Goal: Task Accomplishment & Management: Complete application form

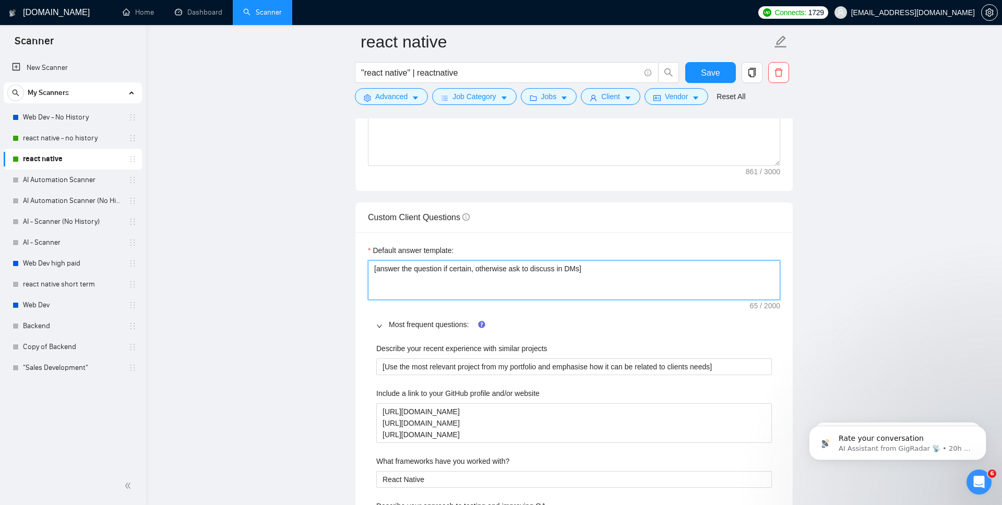
scroll to position [1366, 0]
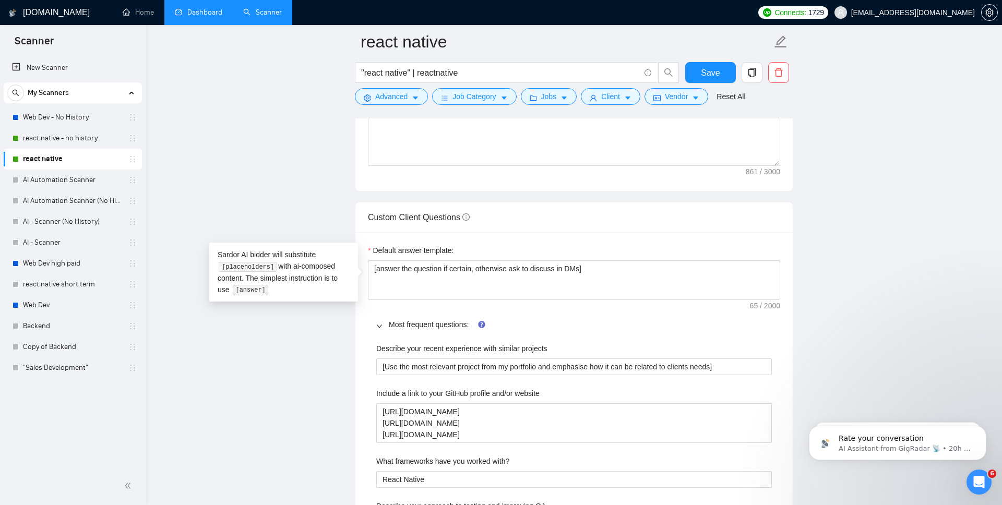
click at [198, 15] on link "Dashboard" at bounding box center [198, 12] width 47 height 9
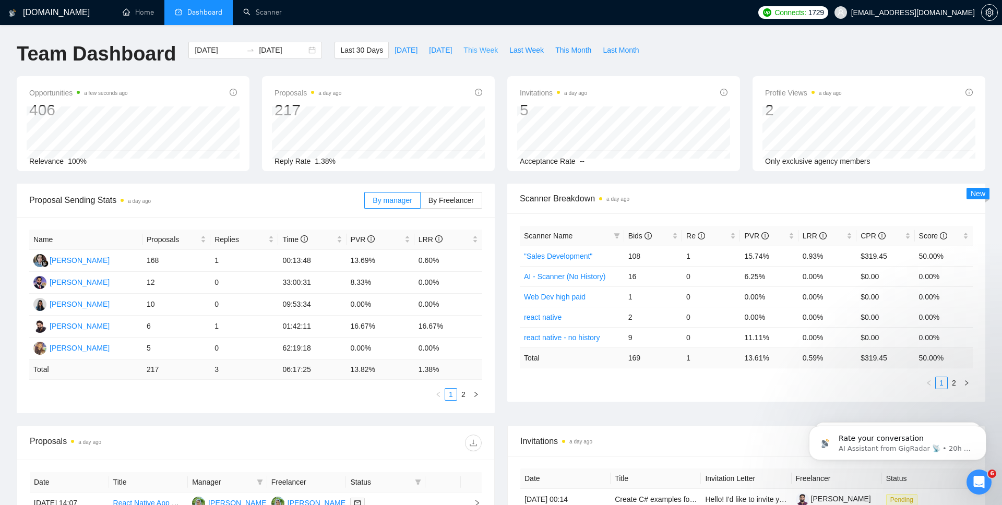
click at [482, 49] on span "This Week" at bounding box center [480, 49] width 34 height 11
type input "[DATE]"
click at [466, 397] on link "2" at bounding box center [463, 394] width 11 height 11
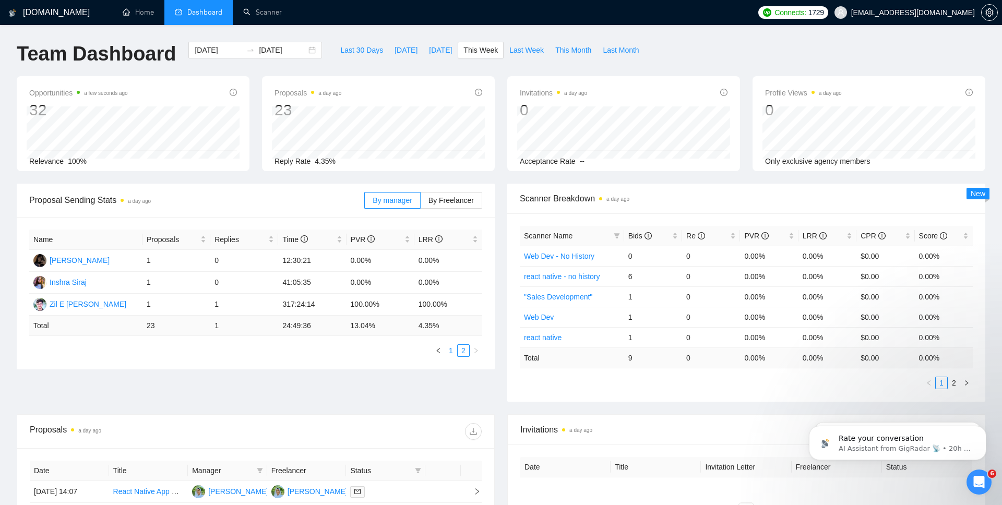
click at [450, 350] on link "1" at bounding box center [450, 350] width 11 height 11
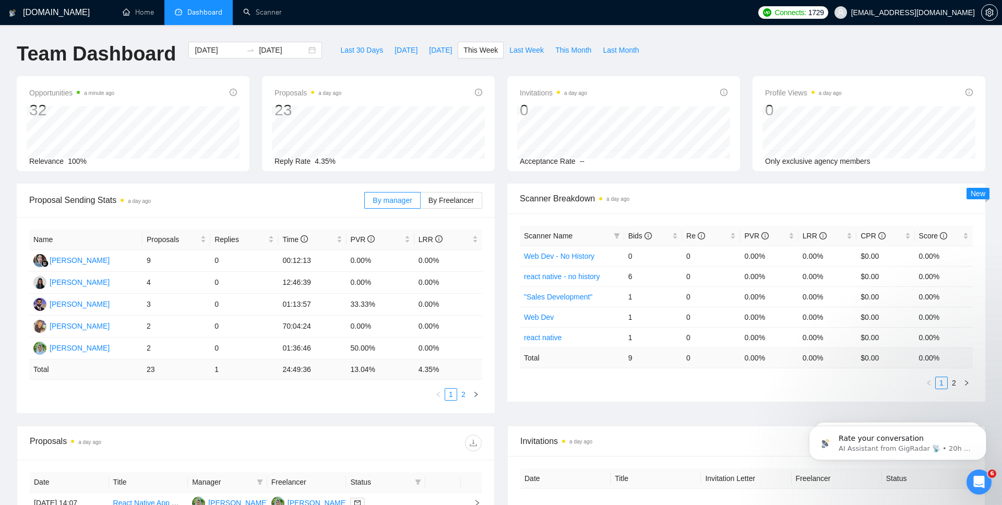
click at [461, 396] on link "2" at bounding box center [463, 394] width 11 height 11
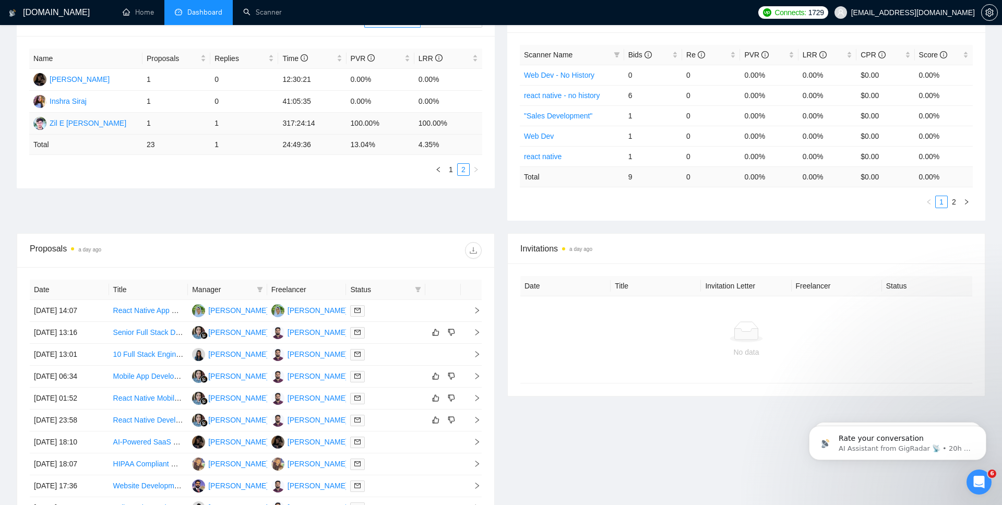
scroll to position [264, 0]
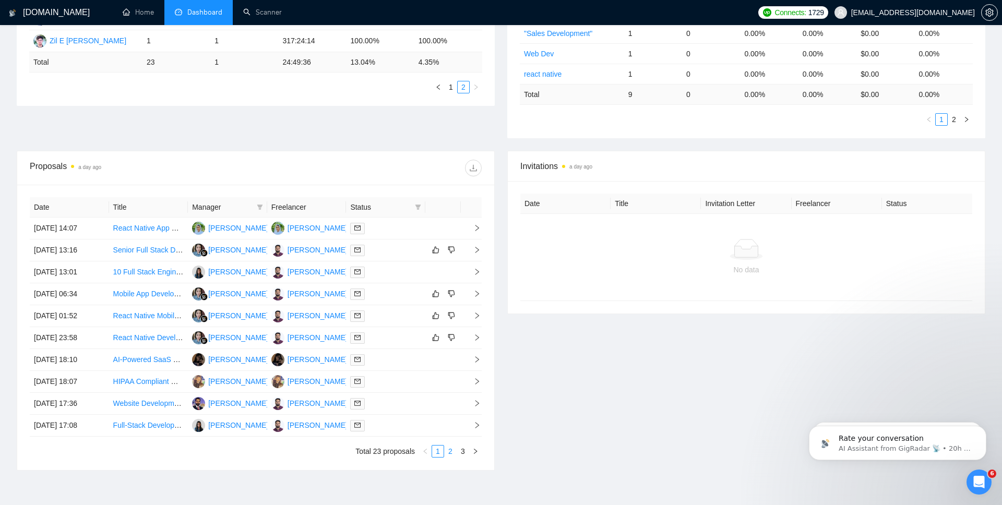
click at [448, 450] on link "2" at bounding box center [450, 451] width 11 height 11
click at [477, 318] on icon "right" at bounding box center [476, 315] width 7 height 7
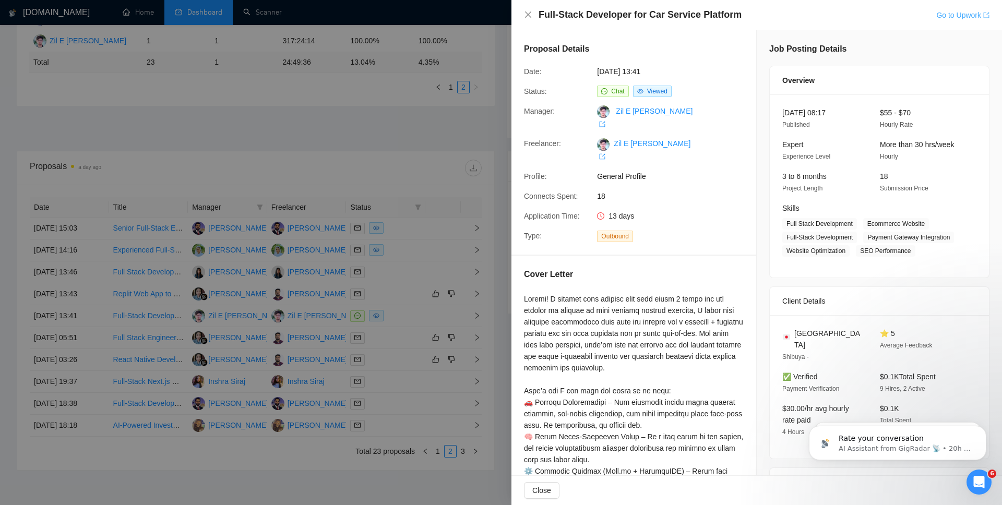
click at [969, 17] on link "Go to Upwork" at bounding box center [962, 15] width 53 height 8
click at [464, 195] on div at bounding box center [501, 252] width 1002 height 505
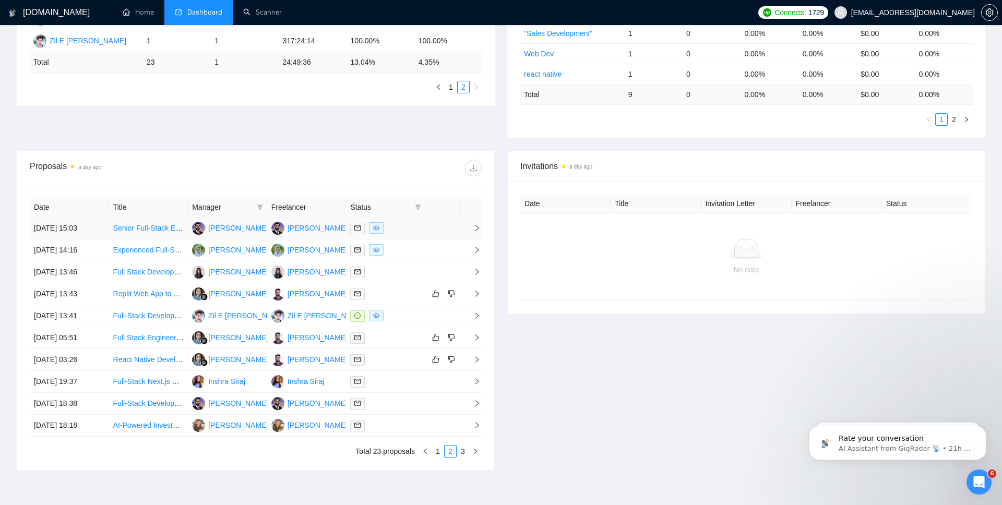
click at [474, 229] on icon "right" at bounding box center [476, 227] width 7 height 7
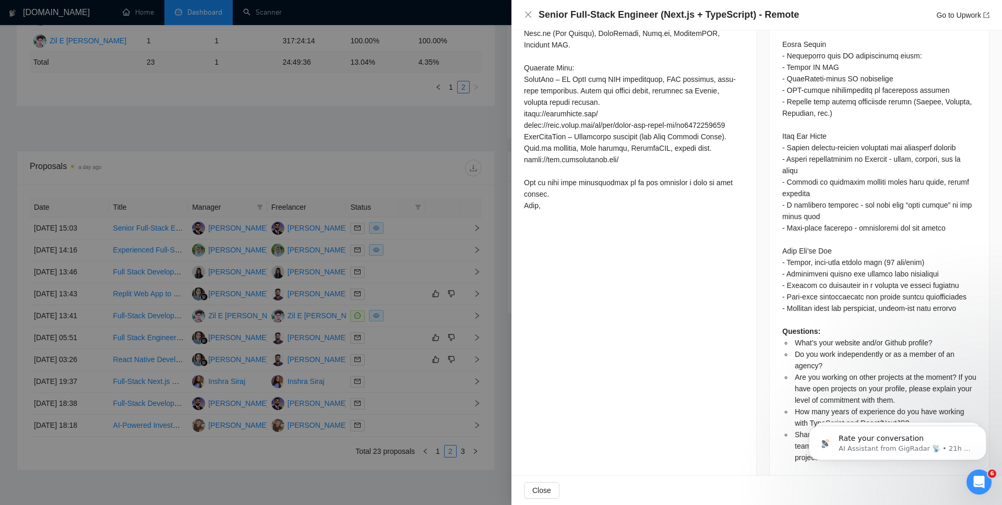
scroll to position [939, 0]
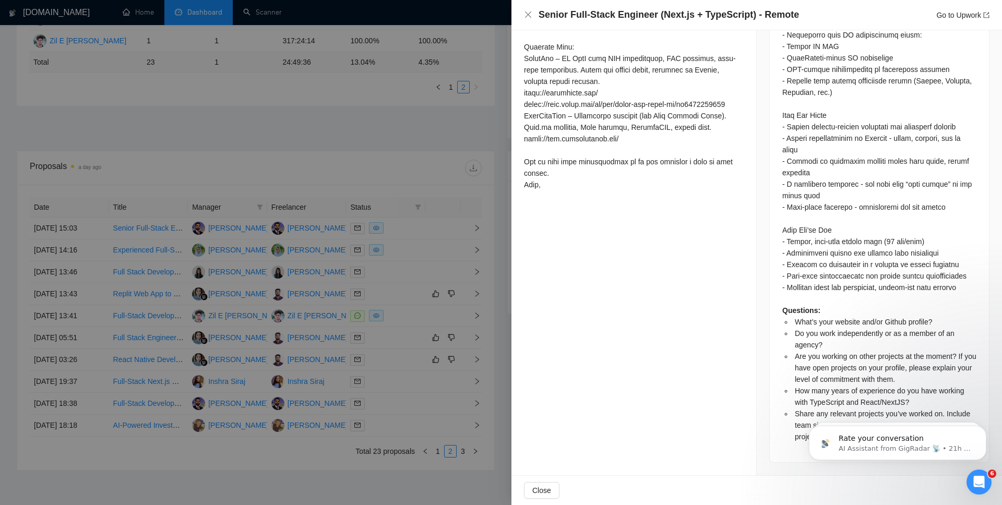
click at [379, 368] on div at bounding box center [501, 252] width 1002 height 505
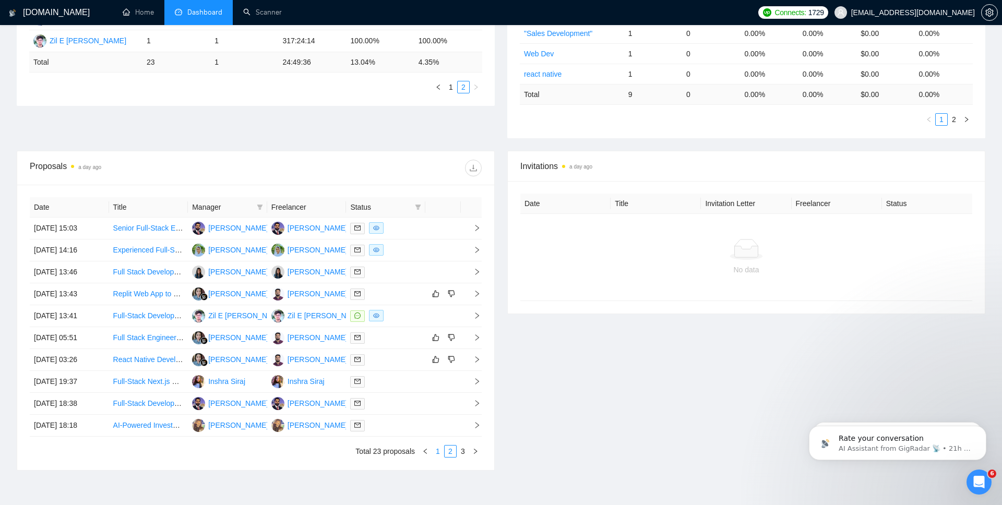
click at [437, 447] on link "1" at bounding box center [437, 451] width 11 height 11
click at [450, 453] on link "2" at bounding box center [450, 451] width 11 height 11
click at [475, 228] on icon "right" at bounding box center [476, 227] width 7 height 7
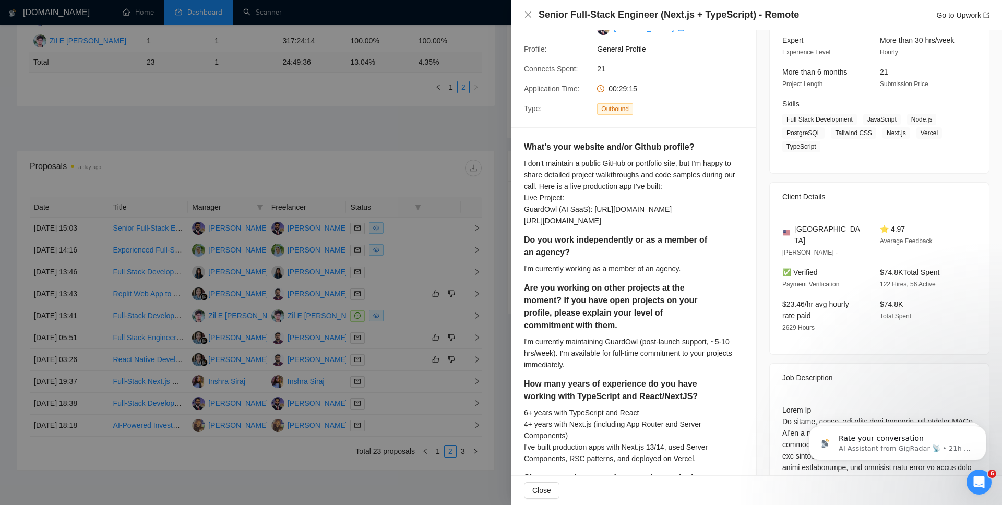
scroll to position [14, 0]
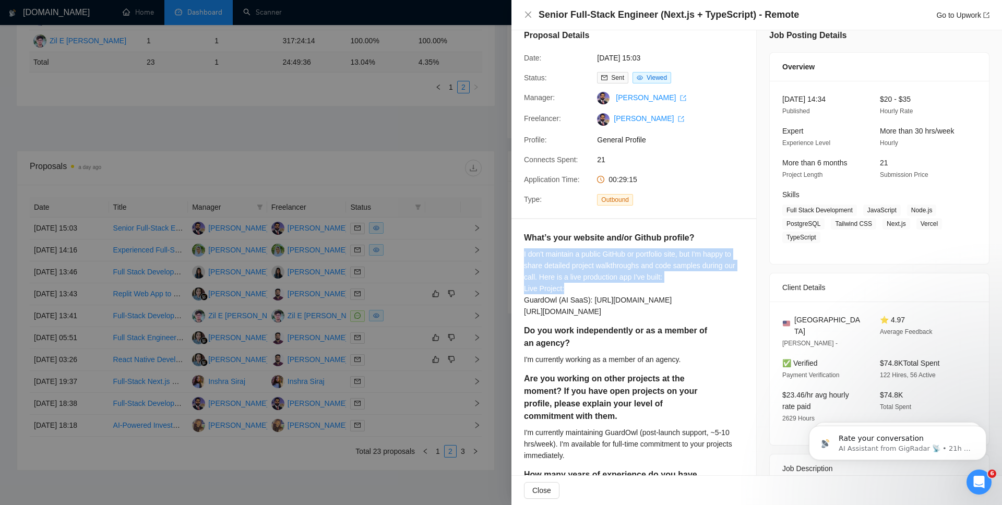
drag, startPoint x: 520, startPoint y: 255, endPoint x: 624, endPoint y: 290, distance: 110.1
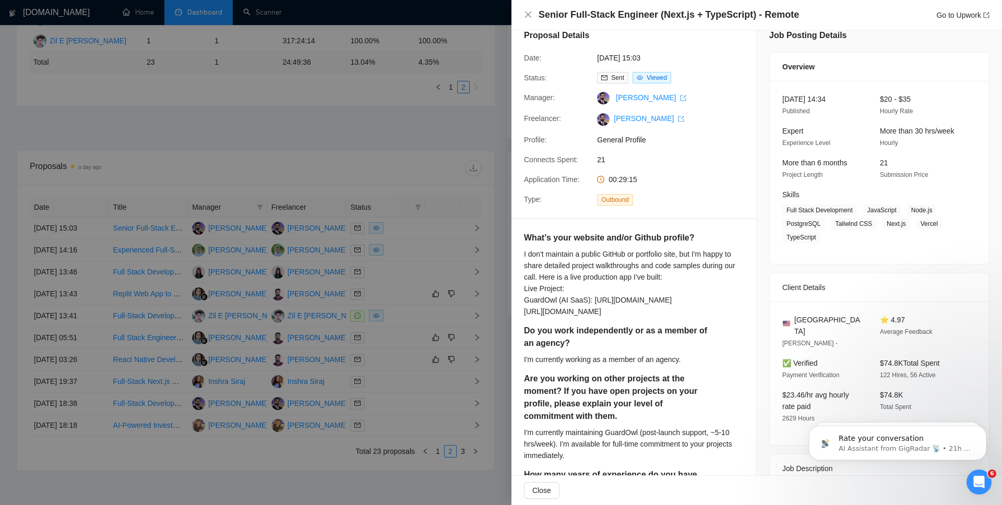
click at [380, 61] on div at bounding box center [501, 252] width 1002 height 505
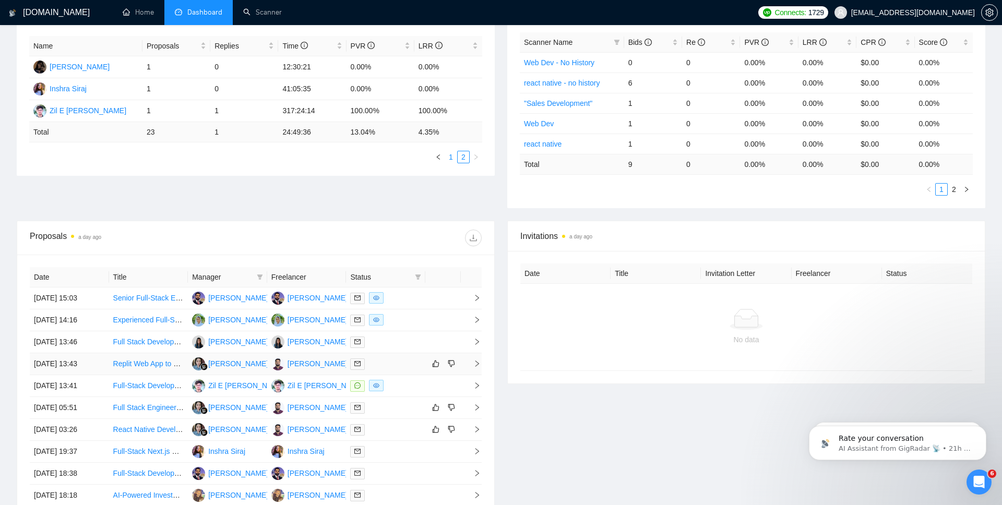
scroll to position [0, 0]
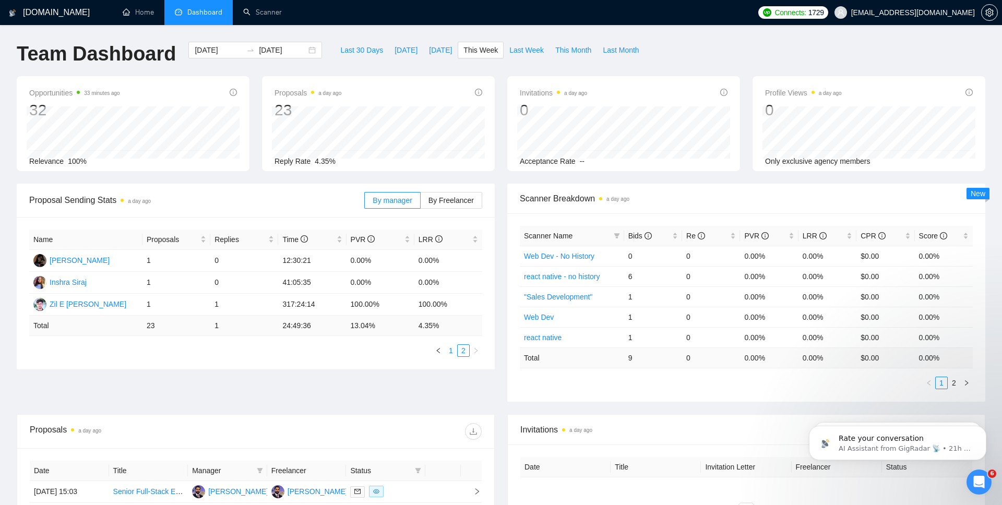
click at [451, 355] on link "1" at bounding box center [450, 350] width 11 height 11
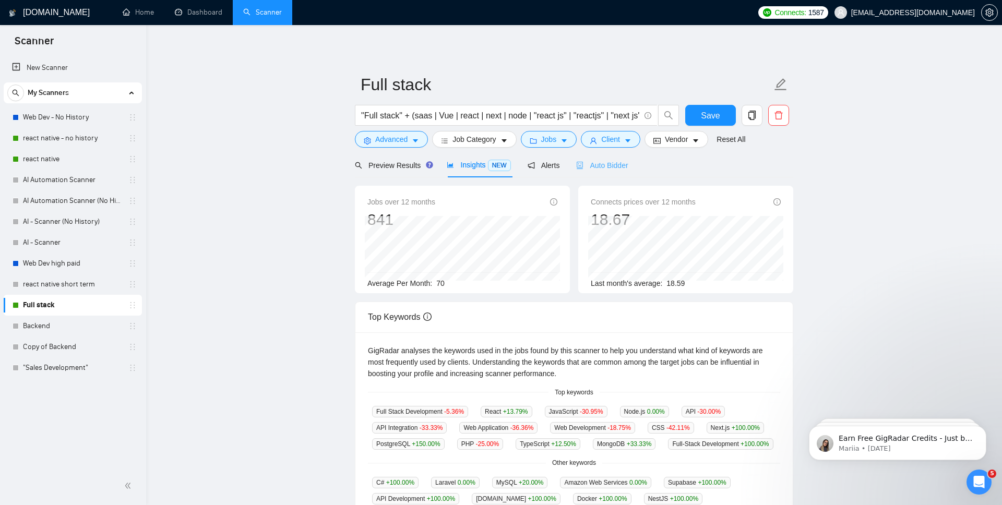
click at [624, 158] on div "Auto Bidder" at bounding box center [602, 165] width 52 height 25
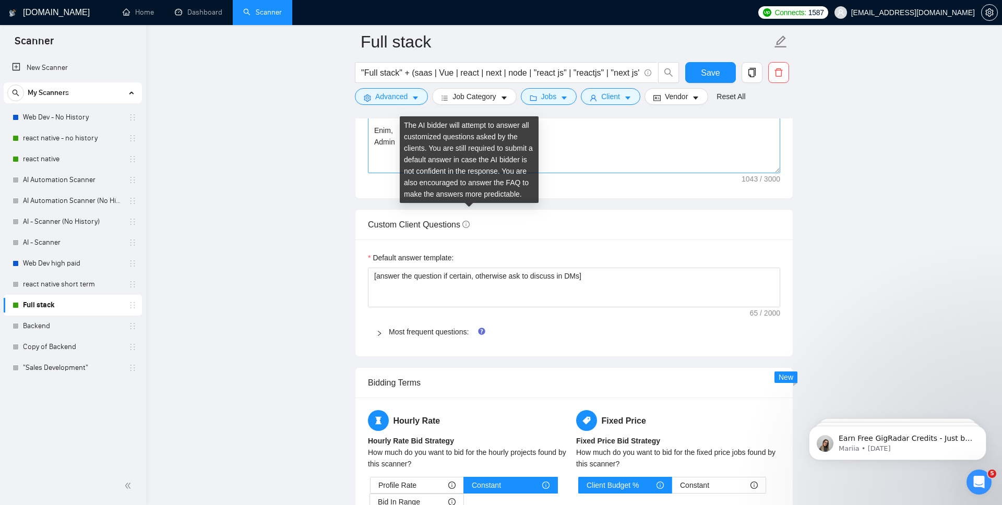
scroll to position [1394, 0]
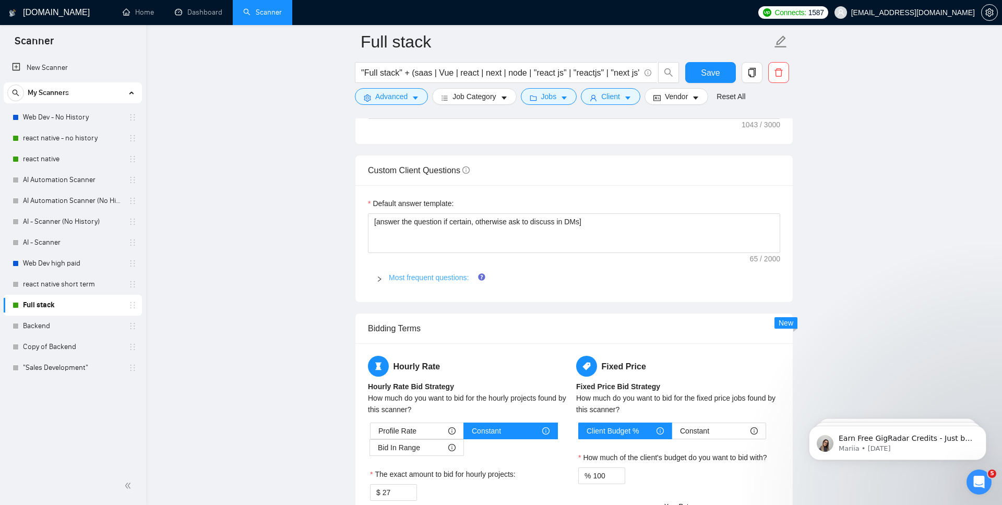
click at [450, 280] on link "Most frequent questions:" at bounding box center [429, 277] width 80 height 8
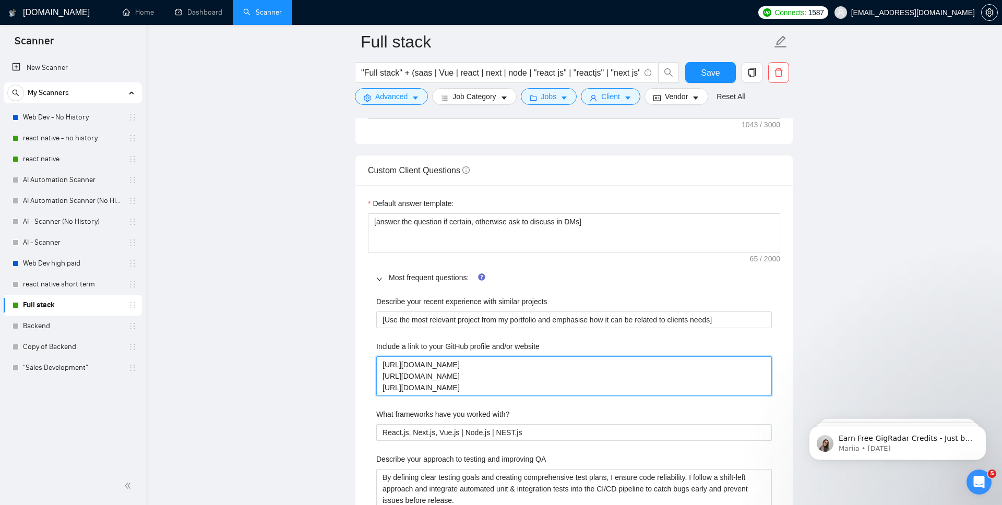
drag, startPoint x: 482, startPoint y: 391, endPoint x: 419, endPoint y: 370, distance: 67.0
click at [419, 370] on website "[URL][DOMAIN_NAME] [URL][DOMAIN_NAME] [URL][DOMAIN_NAME]" at bounding box center [574, 376] width 396 height 40
click at [456, 346] on label "Include a link to your GitHub profile and/or website" at bounding box center [457, 346] width 163 height 11
click at [456, 356] on website "[URL][DOMAIN_NAME] [URL][DOMAIN_NAME] [URL][DOMAIN_NAME]" at bounding box center [574, 376] width 396 height 40
click at [456, 346] on label "Include a link to your GitHub profile and/or website" at bounding box center [457, 346] width 163 height 11
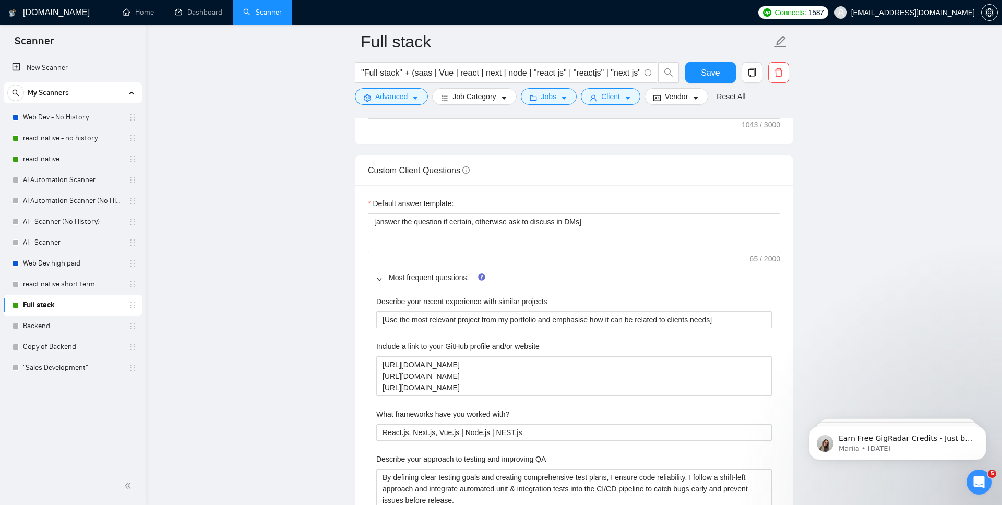
click at [456, 356] on website "[URL][DOMAIN_NAME] [URL][DOMAIN_NAME] [URL][DOMAIN_NAME]" at bounding box center [574, 376] width 396 height 40
click at [456, 346] on label "Include a link to your GitHub profile and/or website" at bounding box center [457, 346] width 163 height 11
click at [456, 356] on website "[URL][DOMAIN_NAME] [URL][DOMAIN_NAME] [URL][DOMAIN_NAME]" at bounding box center [574, 376] width 396 height 40
drag, startPoint x: 483, startPoint y: 382, endPoint x: 348, endPoint y: 366, distance: 135.6
click at [348, 366] on main "Full stack "Full stack" + (saas | Vue | react | next | node | "react js" | "rea…" at bounding box center [574, 276] width 823 height 3256
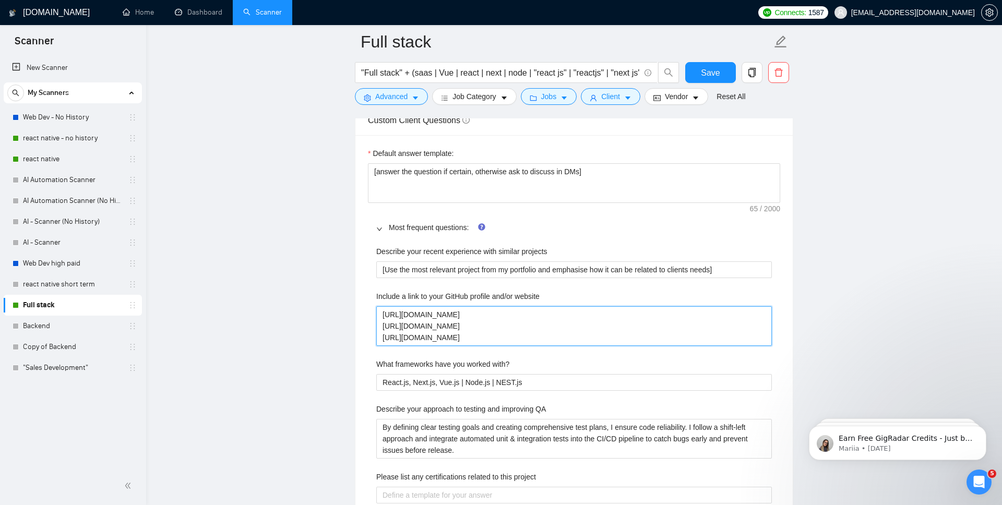
scroll to position [1489, 0]
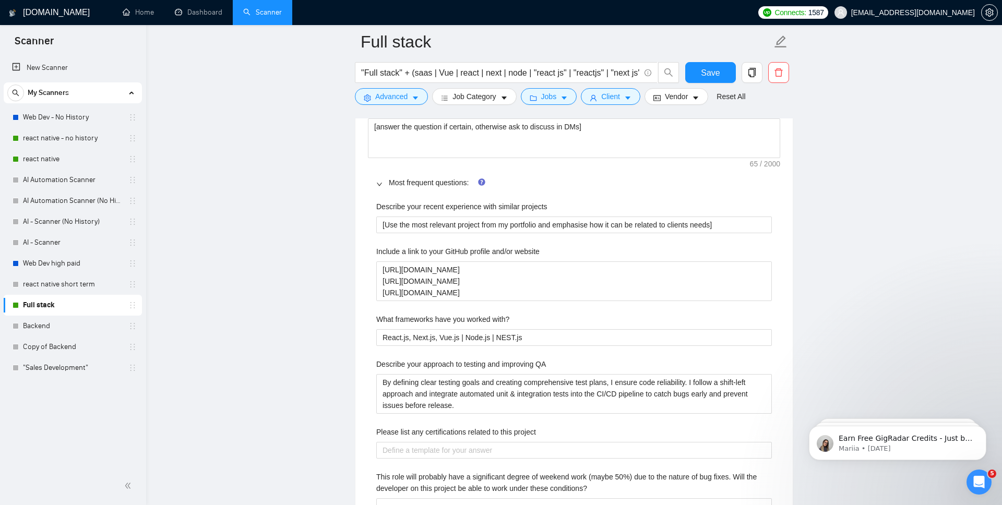
click at [424, 324] on label "What frameworks have you worked with?" at bounding box center [442, 319] width 133 height 11
click at [424, 329] on with\? "React.js, Next.js, Vue.js | Node.js | NEST.js" at bounding box center [574, 337] width 396 height 17
click at [424, 324] on label "What frameworks have you worked with?" at bounding box center [442, 319] width 133 height 11
click at [424, 329] on with\? "React.js, Next.js, Vue.js | Node.js | NEST.js" at bounding box center [574, 337] width 396 height 17
click at [424, 324] on label "What frameworks have you worked with?" at bounding box center [442, 319] width 133 height 11
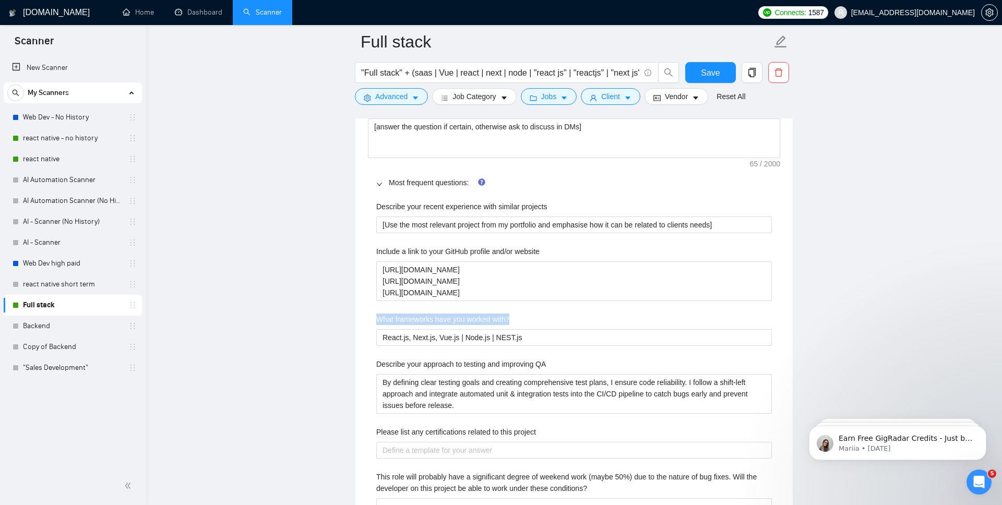
click at [424, 329] on with\? "React.js, Next.js, Vue.js | Node.js | NEST.js" at bounding box center [574, 337] width 396 height 17
copy label "What frameworks have you worked with?"
click at [514, 336] on with\? "React.js, Next.js, Vue.js | Node.js | NEST.js" at bounding box center [574, 337] width 396 height 17
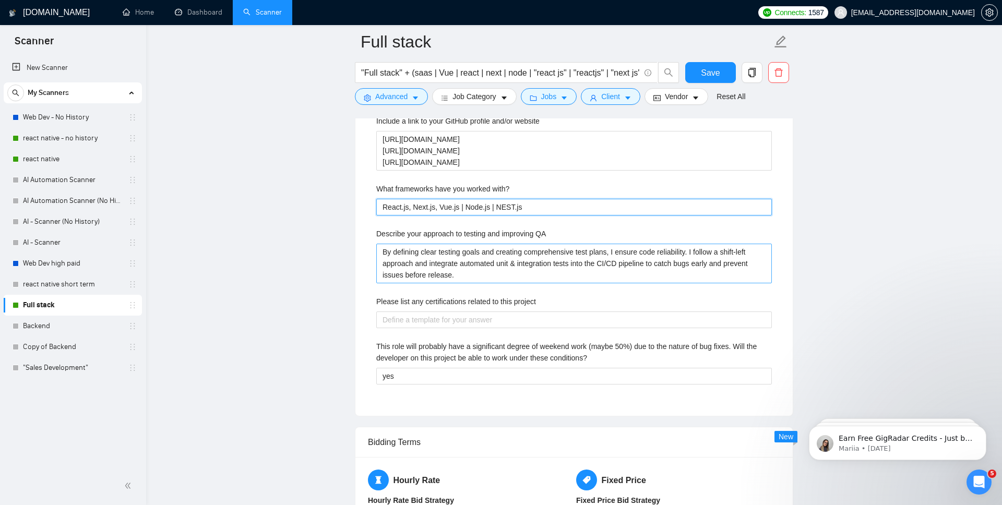
scroll to position [1637, 0]
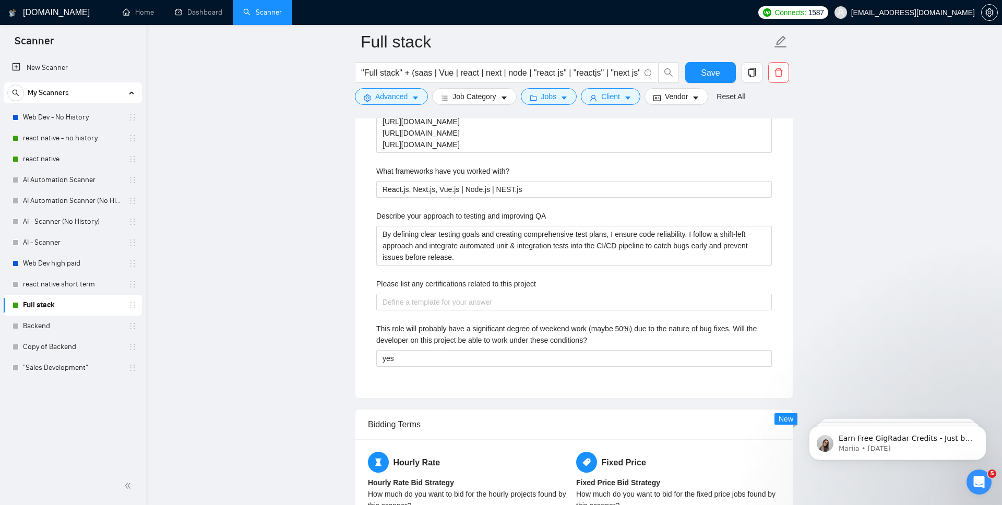
click at [497, 215] on label "Describe your approach to testing and improving QA" at bounding box center [461, 215] width 170 height 11
click at [497, 226] on QA "By defining clear testing goals and creating comprehensive test plans, I ensure…" at bounding box center [574, 246] width 396 height 40
click at [497, 215] on label "Describe your approach to testing and improving QA" at bounding box center [461, 215] width 170 height 11
click at [497, 226] on QA "By defining clear testing goals and creating comprehensive test plans, I ensure…" at bounding box center [574, 246] width 396 height 40
click at [497, 215] on label "Describe your approach to testing and improving QA" at bounding box center [461, 215] width 170 height 11
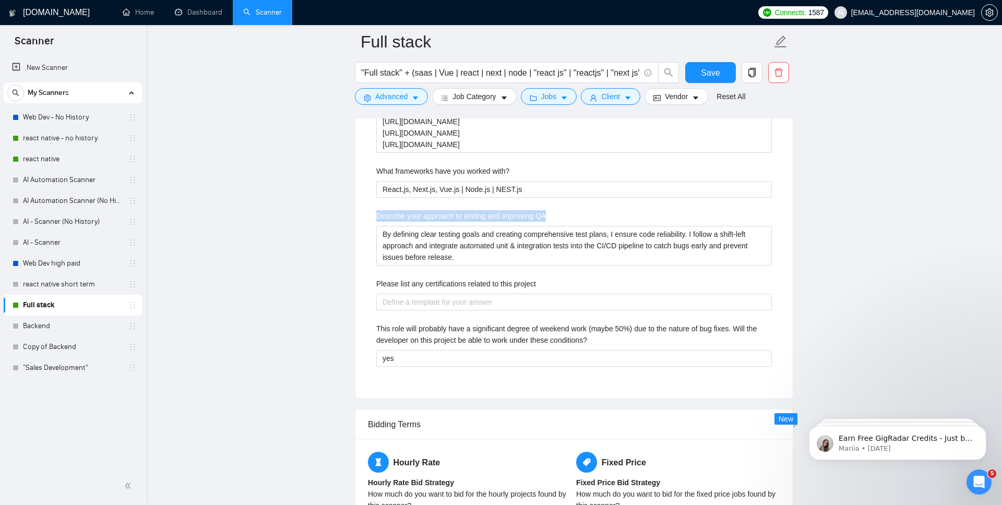
click at [497, 226] on QA "By defining clear testing goals and creating comprehensive test plans, I ensure…" at bounding box center [574, 246] width 396 height 40
copy label "Describe your approach to testing and improving QA"
click at [487, 256] on QA "By defining clear testing goals and creating comprehensive test plans, I ensure…" at bounding box center [574, 246] width 396 height 40
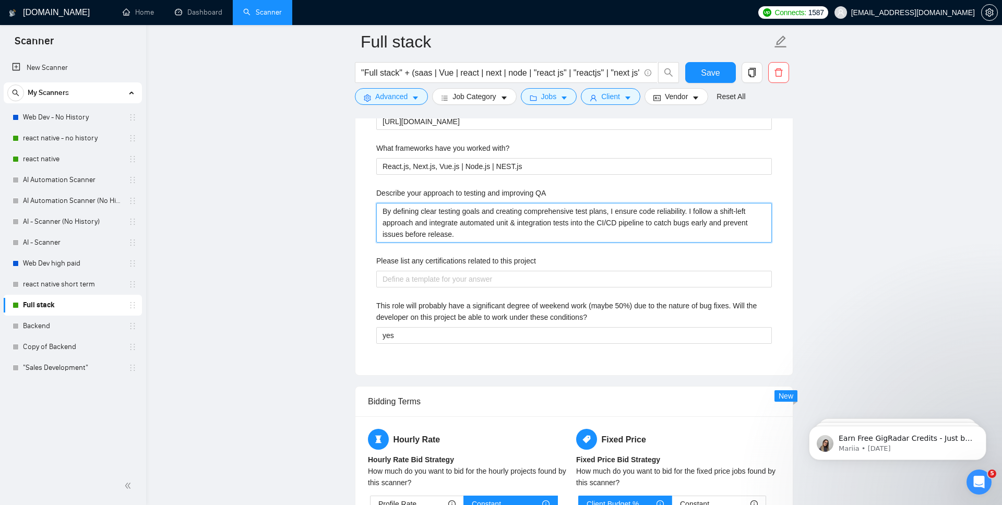
scroll to position [1669, 0]
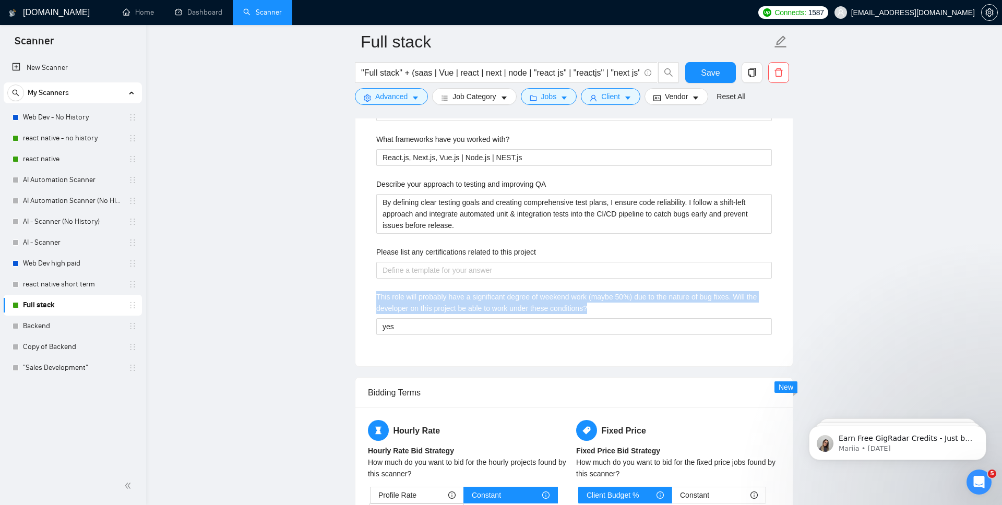
drag, startPoint x: 619, startPoint y: 308, endPoint x: 368, endPoint y: 291, distance: 251.1
click at [368, 291] on div "Describe your recent experience with similar projects [Use the most relevant pr…" at bounding box center [574, 184] width 412 height 339
copy label "This role will probably have a significant degree of weekend work (maybe 50%) d…"
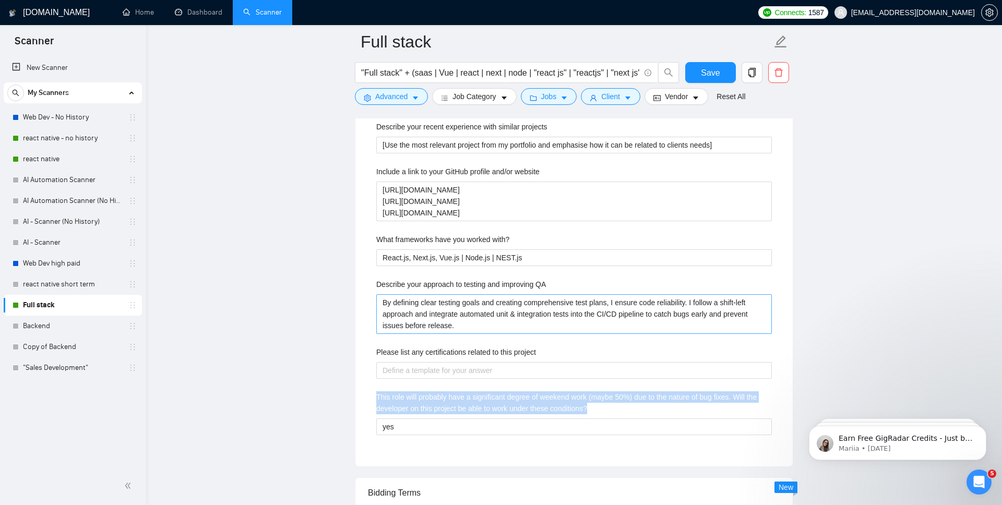
scroll to position [1430, 0]
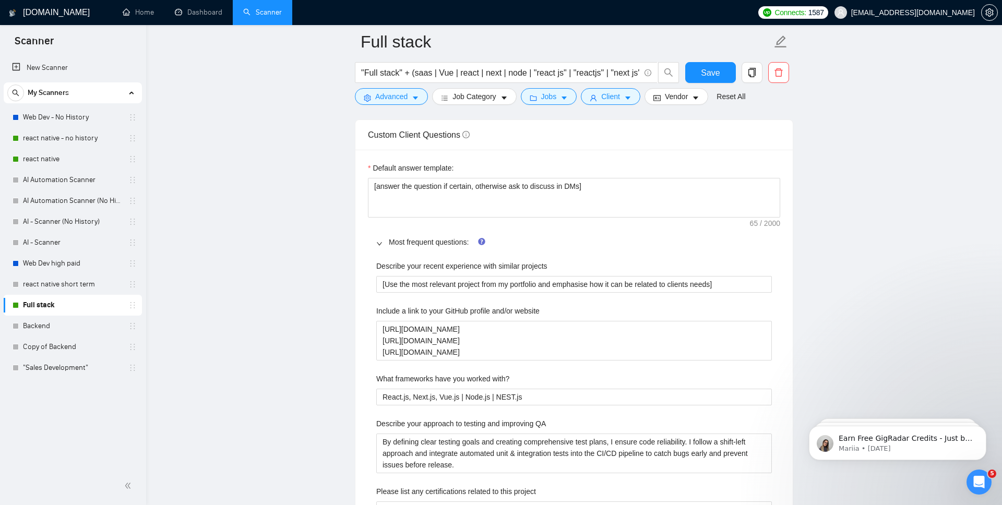
click at [462, 270] on label "Describe your recent experience with similar projects" at bounding box center [461, 265] width 171 height 11
click at [462, 276] on projects "[Use the most relevant project from my portfolio and emphasise how it can be re…" at bounding box center [574, 284] width 396 height 17
click at [465, 268] on label "Describe your recent experience with similar projects" at bounding box center [461, 265] width 171 height 11
click at [465, 276] on projects "[Use the most relevant project from my portfolio and emphasise how it can be re…" at bounding box center [574, 284] width 396 height 17
click at [465, 268] on label "Describe your recent experience with similar projects" at bounding box center [461, 265] width 171 height 11
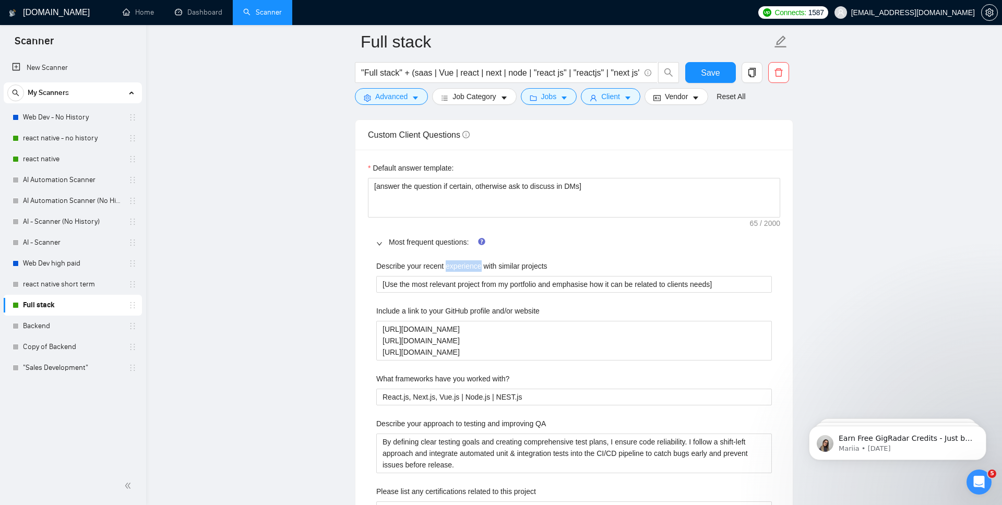
click at [465, 276] on projects "[Use the most relevant project from my portfolio and emphasise how it can be re…" at bounding box center [574, 284] width 396 height 17
click at [465, 268] on label "Describe your recent experience with similar projects" at bounding box center [461, 265] width 171 height 11
click at [465, 276] on projects "[Use the most relevant project from my portfolio and emphasise how it can be re…" at bounding box center [574, 284] width 396 height 17
copy label "Describe your recent experience with similar projects"
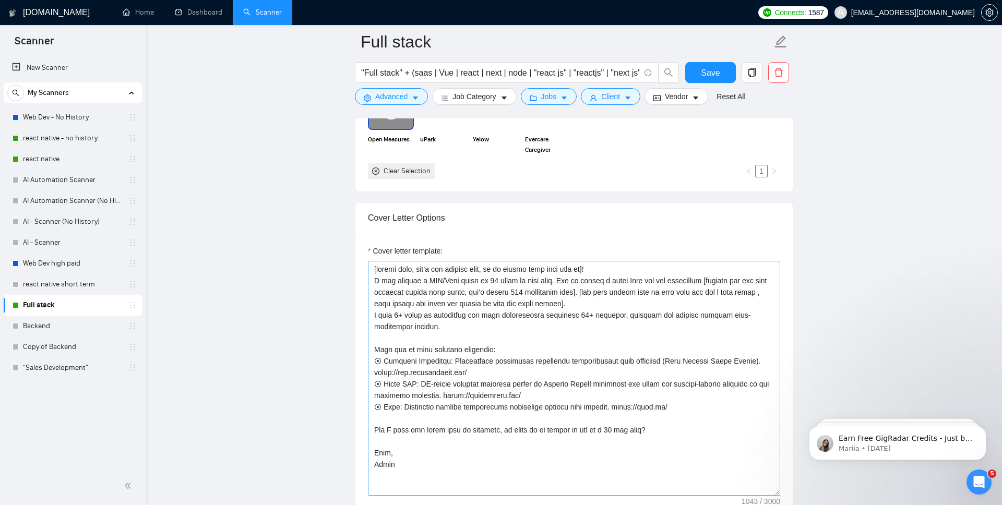
scroll to position [1019, 0]
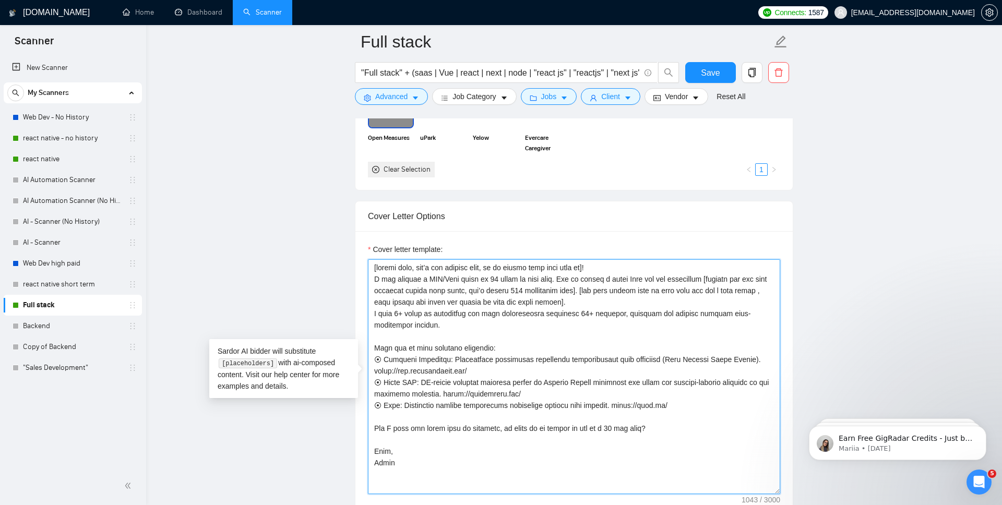
drag, startPoint x: 707, startPoint y: 409, endPoint x: 365, endPoint y: 362, distance: 345.1
